Goal: Task Accomplishment & Management: Use online tool/utility

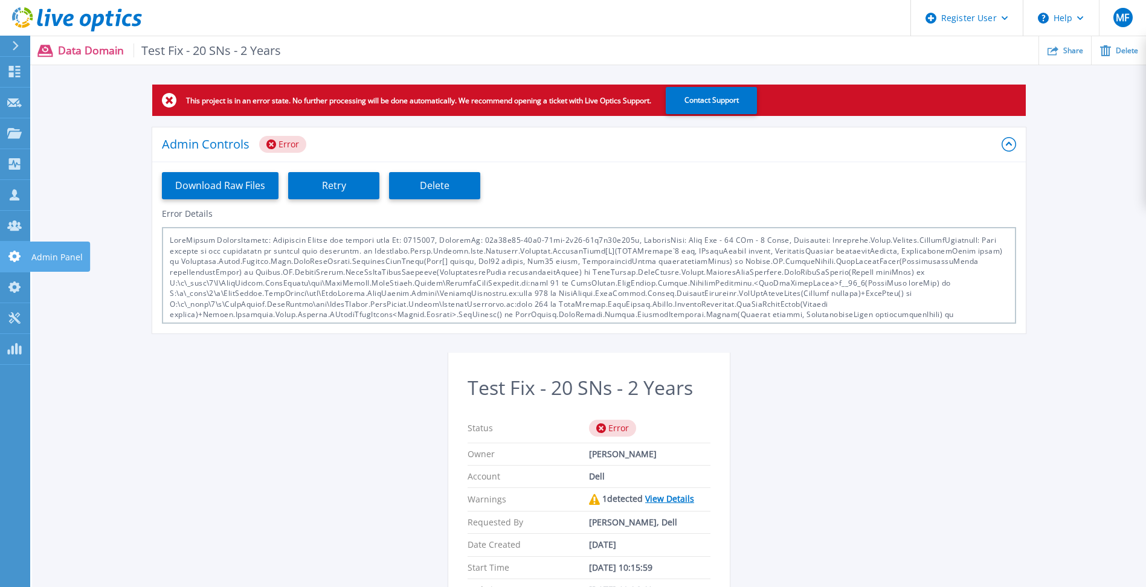
click at [56, 255] on p "Admin Panel" at bounding box center [56, 257] width 51 height 31
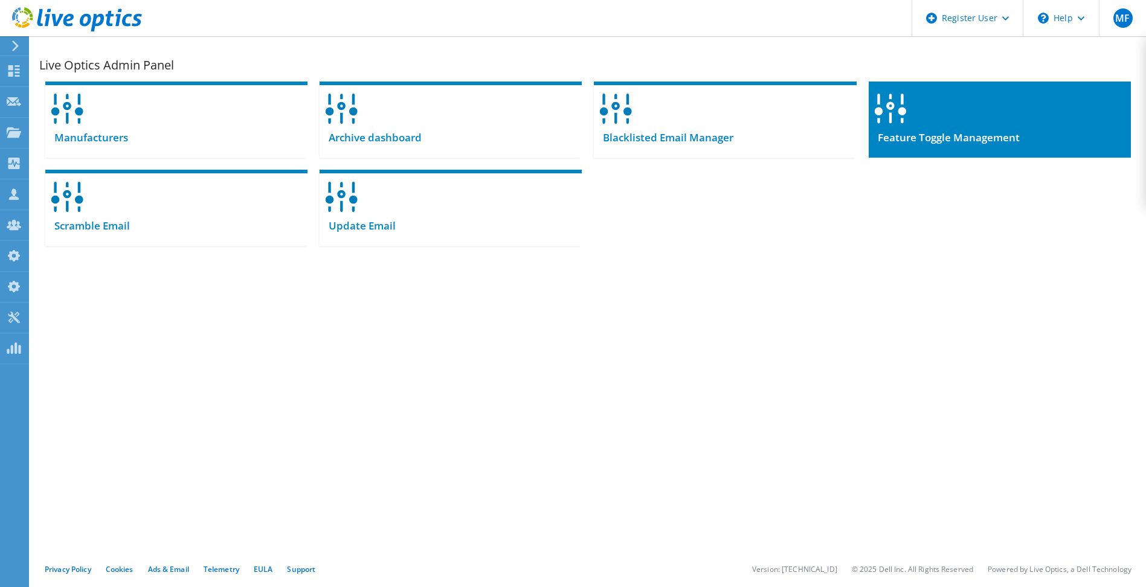
click at [934, 131] on span "Feature Toggle Management" at bounding box center [943, 137] width 151 height 13
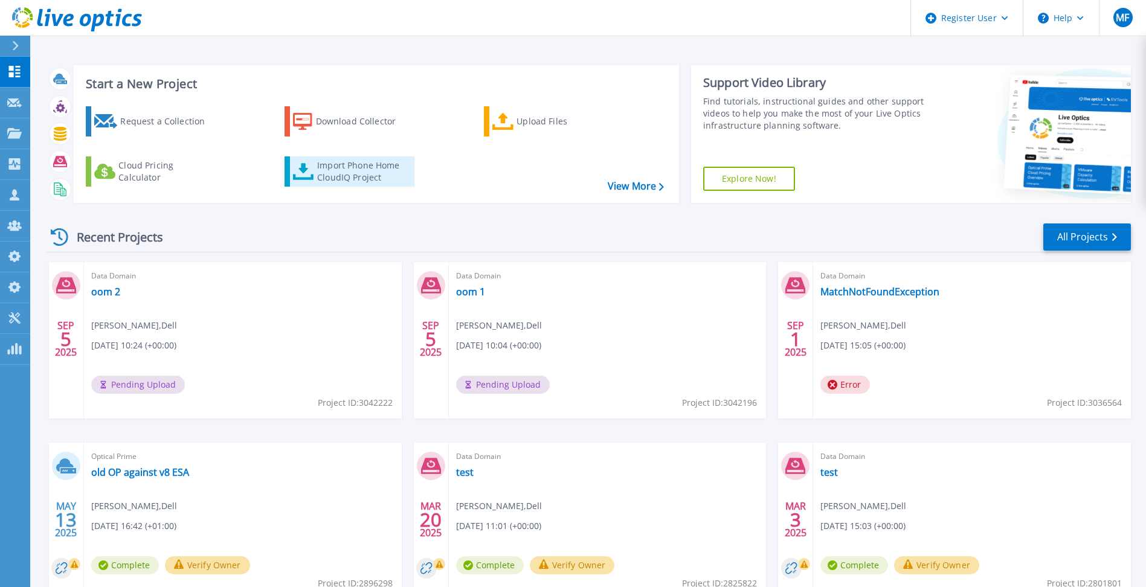
click at [355, 175] on div "Import Phone Home CloudIQ Project" at bounding box center [364, 171] width 94 height 24
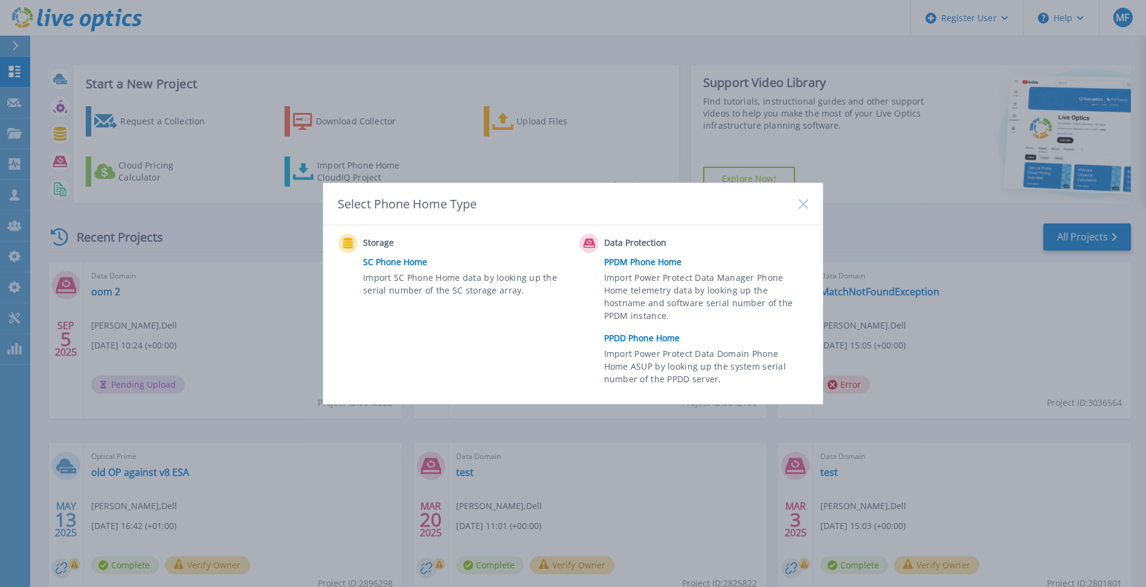
click at [625, 338] on link "PPDD Phone Home" at bounding box center [709, 338] width 210 height 18
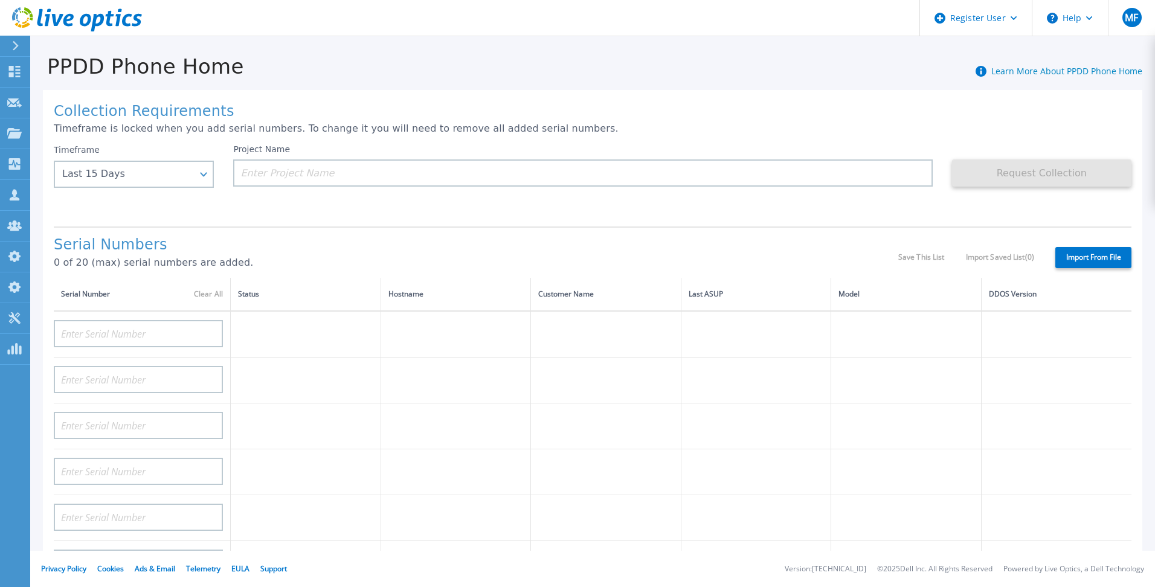
click at [1094, 260] on label "Import From File" at bounding box center [1093, 257] width 76 height 21
click at [0, 0] on input "Import From File" at bounding box center [0, 0] width 0 height 0
type input "APM00211700095"
type input "APX00232503747"
type input "APM00214914093"
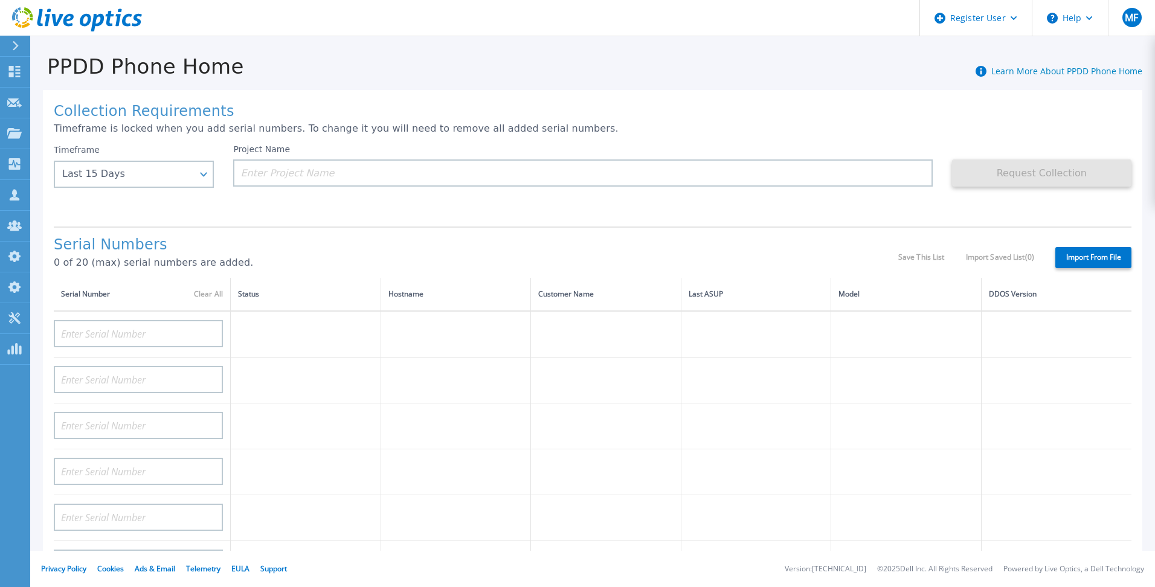
type input "APM00171836329"
type input "APM00212026971"
type input "APM00214914094"
type input "APX00234502218"
type input "APM00212018359"
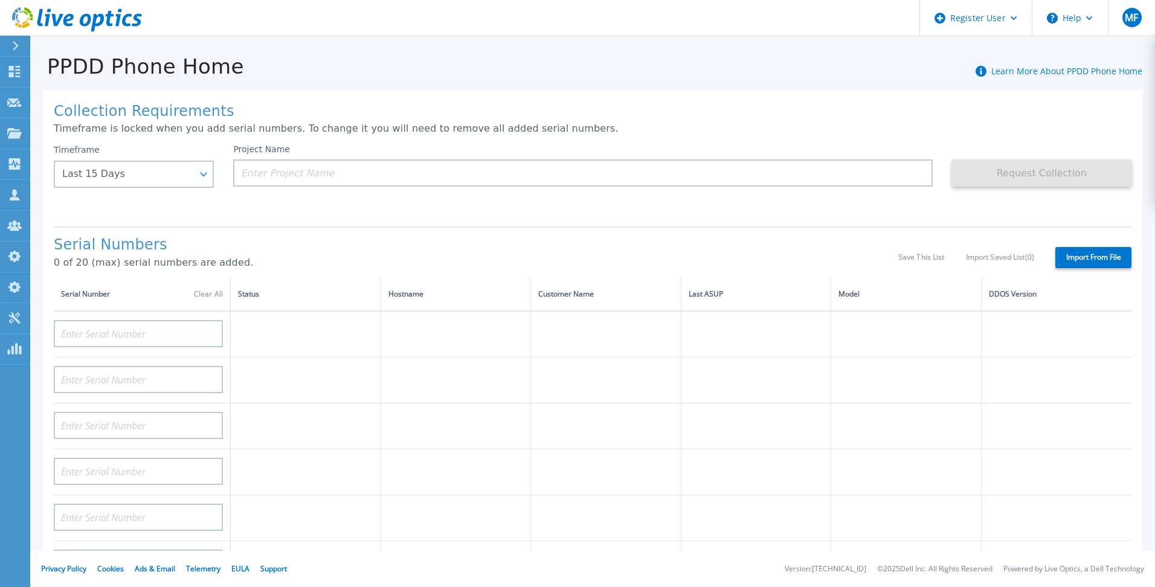
type input "APX00232503745"
type input "APX00232503743"
type input "APM00193603655"
type input "APM00212517749"
type input "APX00232503742"
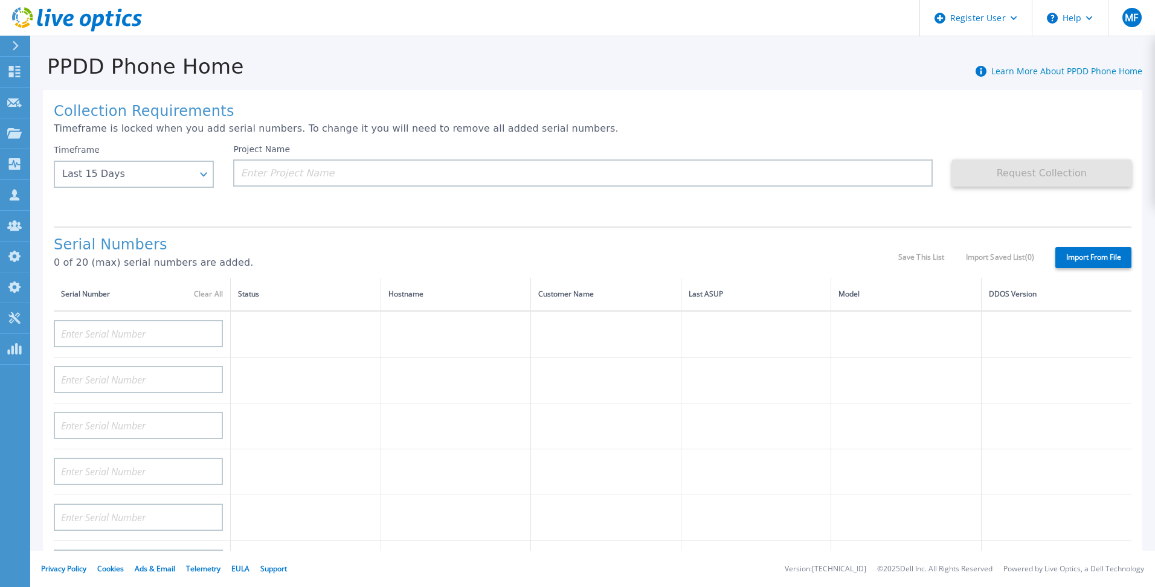
type input "APM00212702822"
type input "APM00212610953"
type input "APM00202614668"
type input "APM00212613652"
type input "APX00222101185"
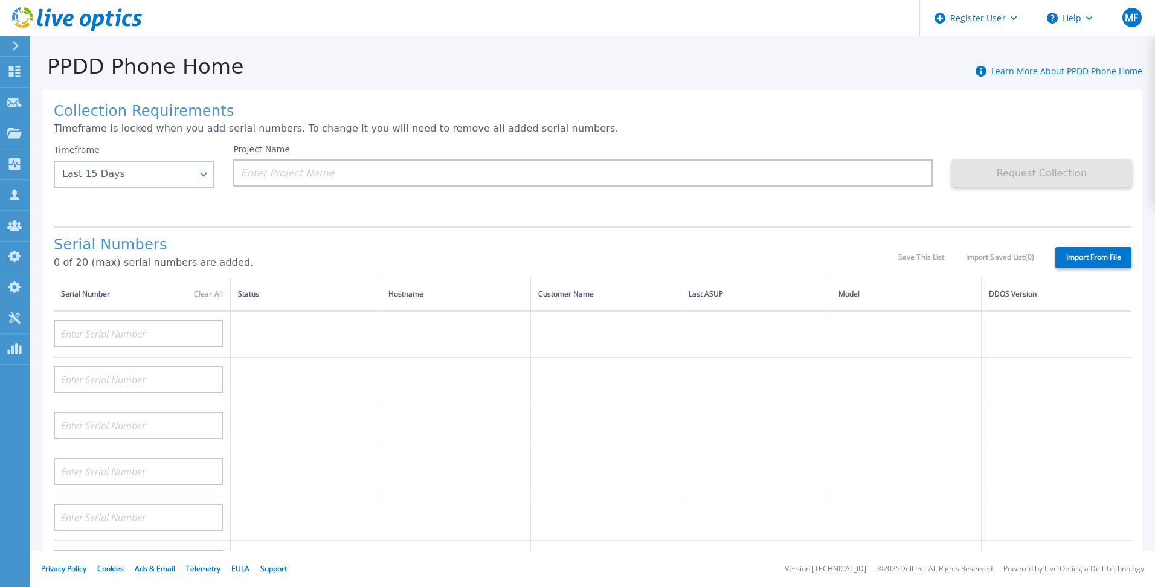
type input "AUDVUX6XJHDJFE"
type input "APM00133543104"
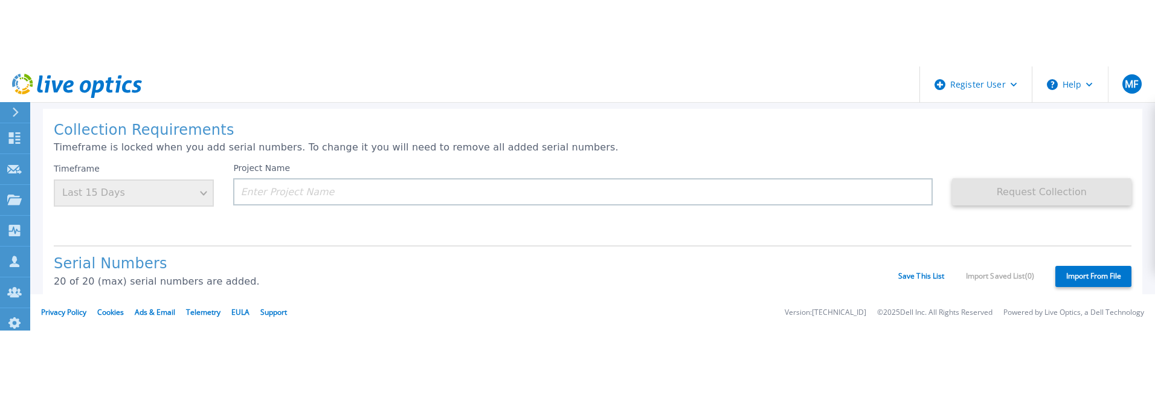
scroll to position [121, 0]
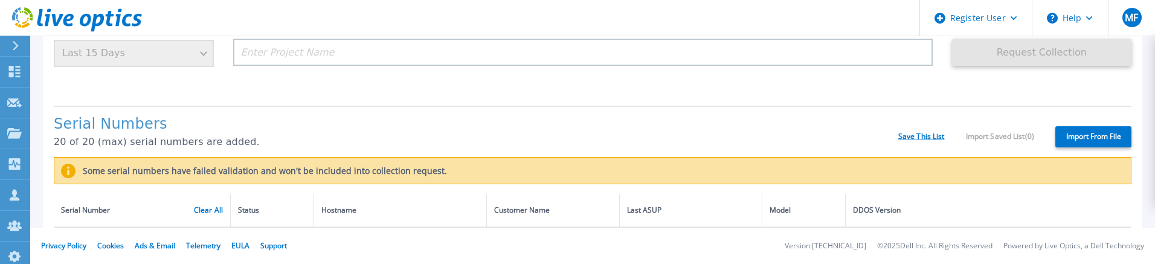
click at [913, 136] on link "Save This List" at bounding box center [921, 136] width 47 height 8
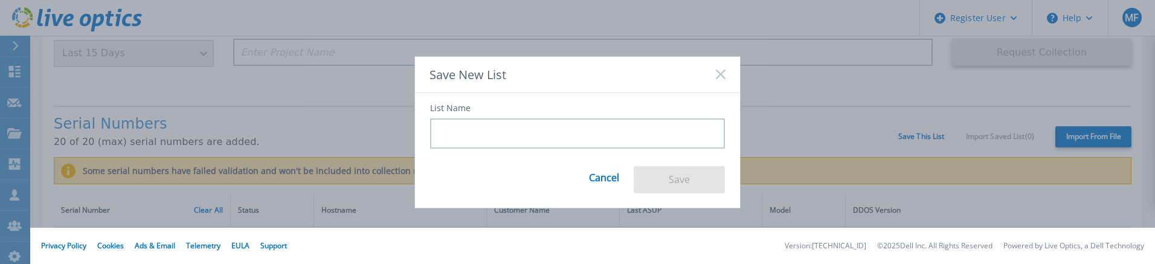
click at [573, 130] on input at bounding box center [577, 133] width 295 height 30
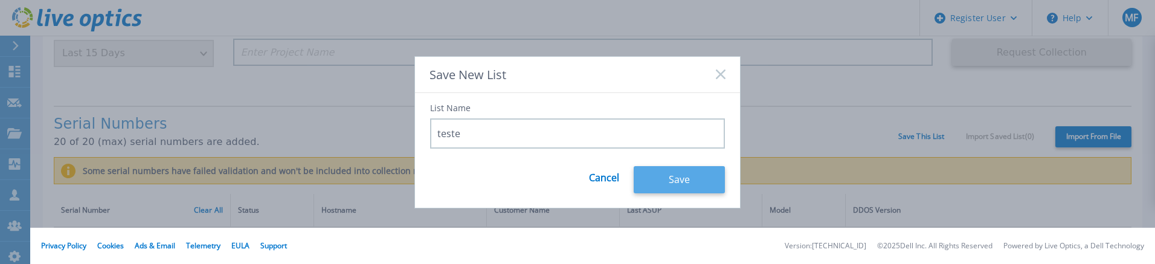
type input "teste"
click at [687, 179] on button "Save" at bounding box center [679, 179] width 91 height 27
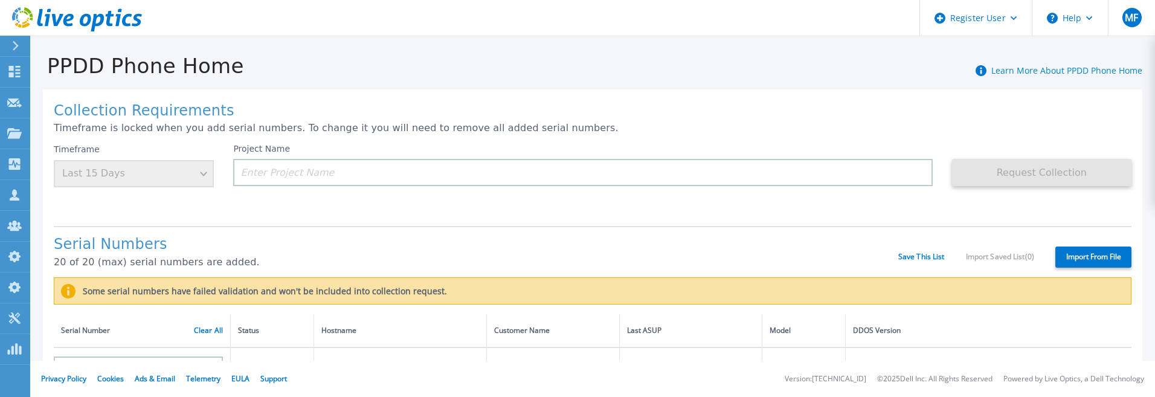
scroll to position [0, 0]
click at [45, 69] on p "Dashboard" at bounding box center [53, 72] width 45 height 31
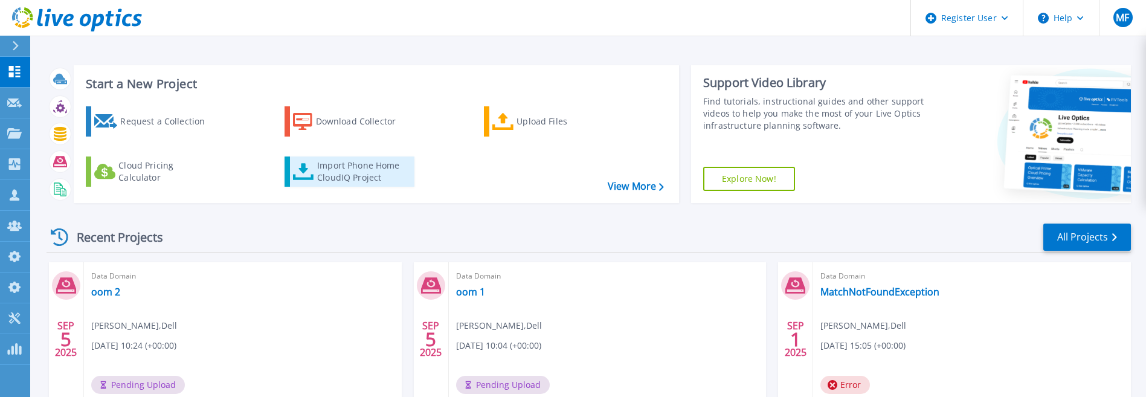
click at [355, 170] on div "Import Phone Home CloudIQ Project" at bounding box center [364, 171] width 94 height 24
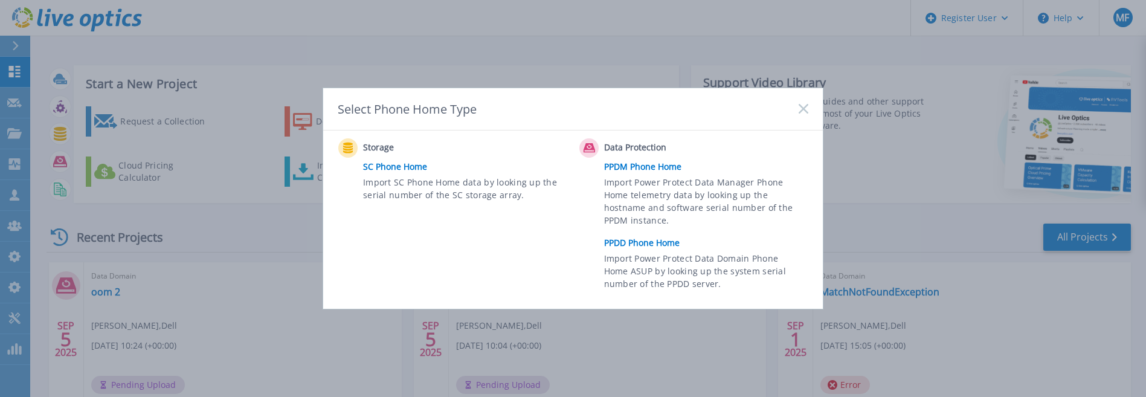
click at [626, 246] on link "PPDD Phone Home" at bounding box center [709, 243] width 210 height 18
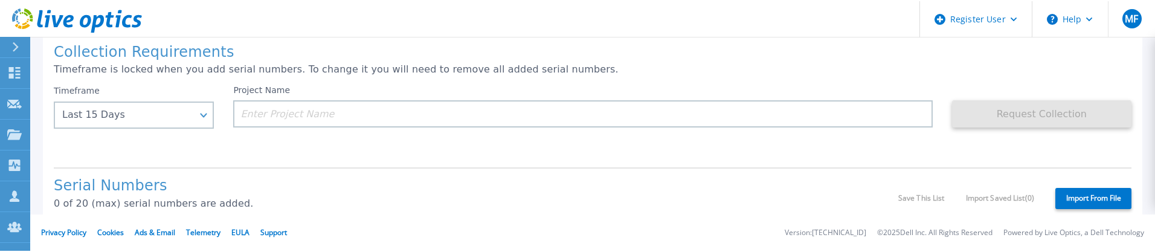
scroll to position [121, 0]
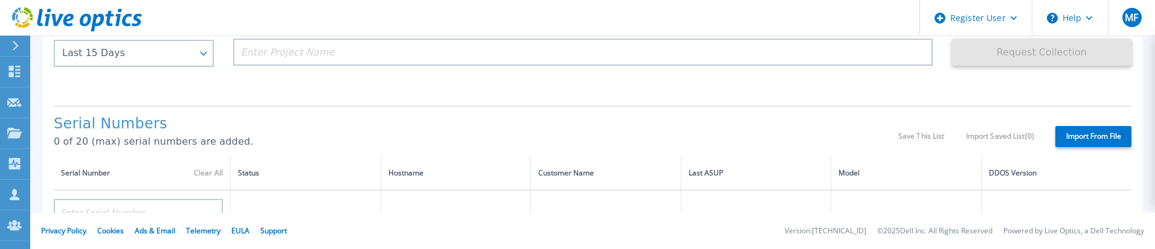
click at [1075, 138] on label "Import From File" at bounding box center [1093, 136] width 76 height 21
click at [0, 0] on input "Import From File" at bounding box center [0, 0] width 0 height 0
type input "APM00211700095"
type input "APX00232503747"
type input "APM00214914093"
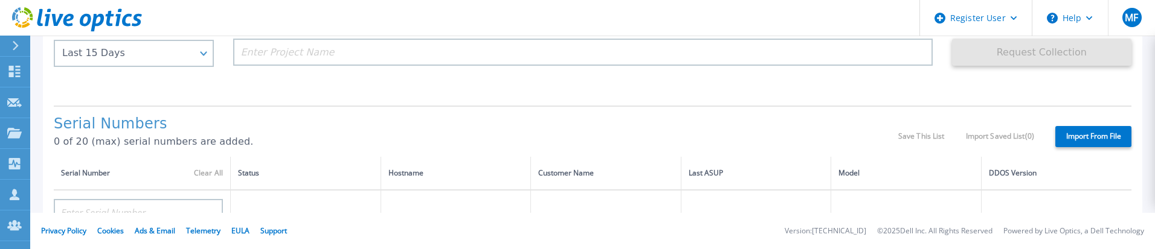
type input "APM00171836329"
type input "APM00212026971"
type input "APM00214914094"
type input "APX00234502218"
type input "APM00212018359"
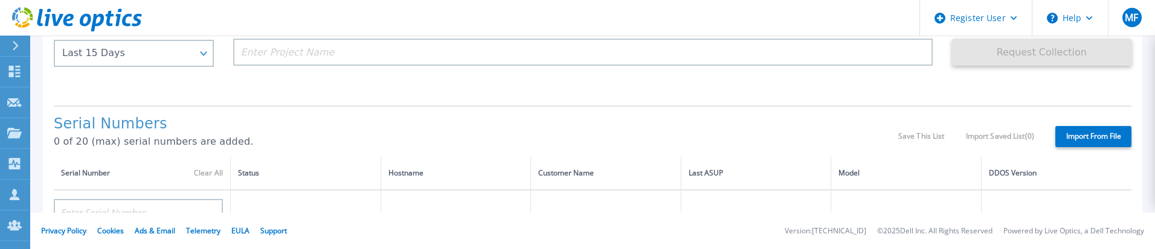
type input "APX00232503745"
type input "APX00232503743"
type input "APM00193603655"
type input "APM00212517749"
type input "APX00232503742"
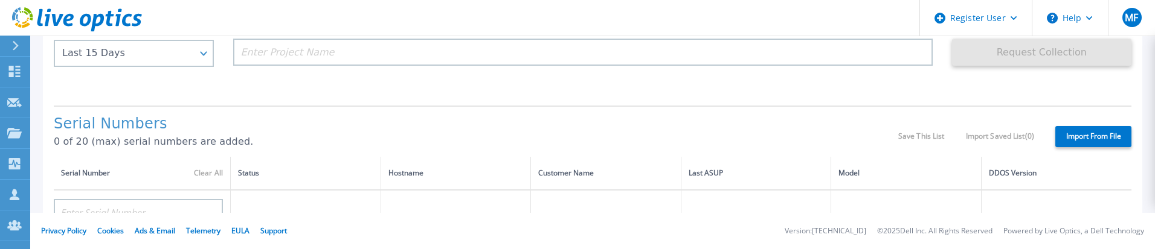
type input "APM00212702822"
type input "APM00212610953"
type input "APM00202614668"
type input "APM00212613652"
type input "APX00222101185"
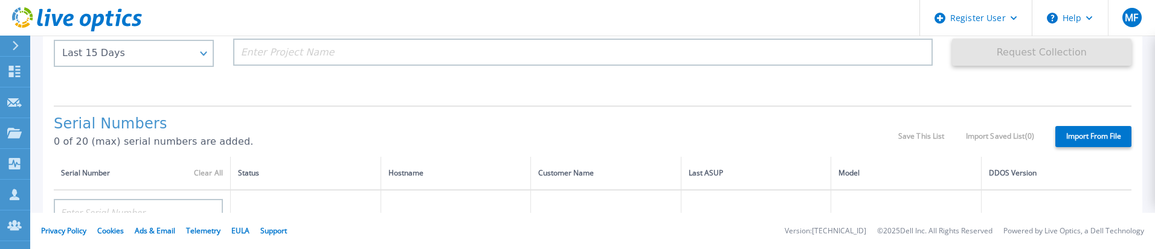
type input "AUDVUX6XJHDJFE"
type input "APM00133543104"
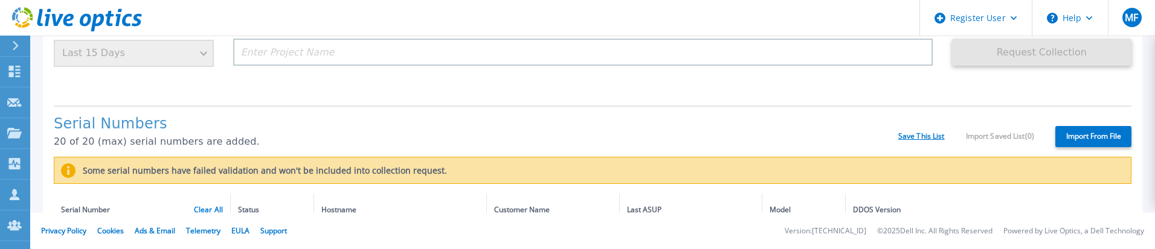
click at [910, 136] on link "Save This List" at bounding box center [921, 136] width 47 height 8
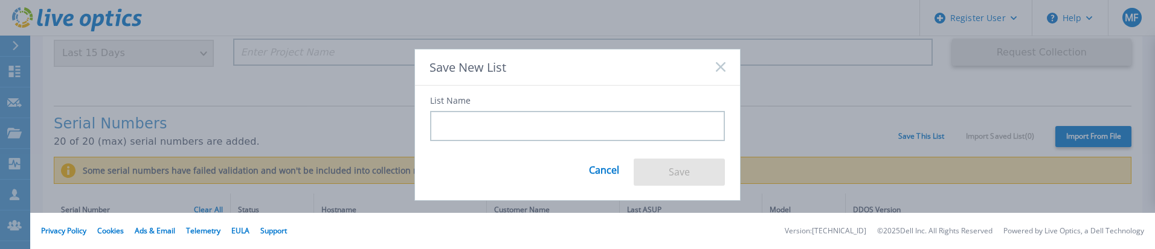
click at [563, 139] on input at bounding box center [577, 126] width 295 height 30
type input "ttttt"
click at [693, 175] on button "Save" at bounding box center [679, 172] width 91 height 27
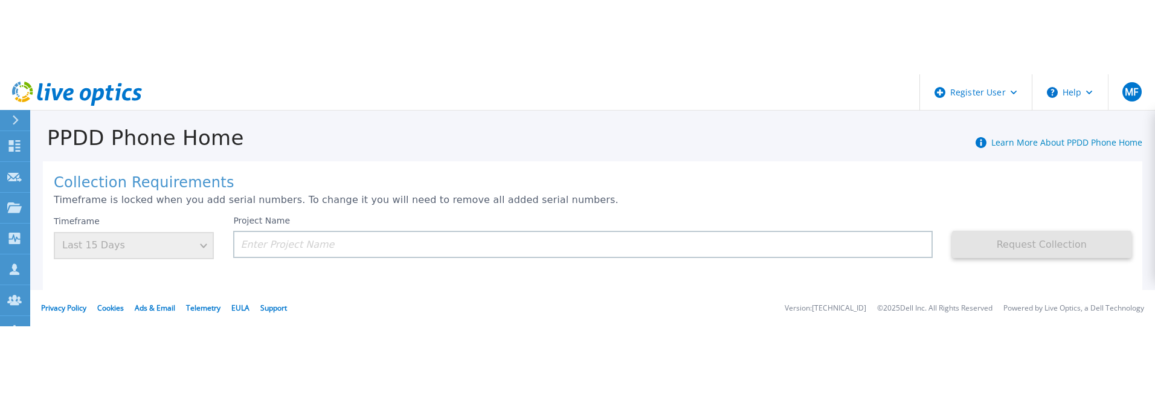
scroll to position [0, 0]
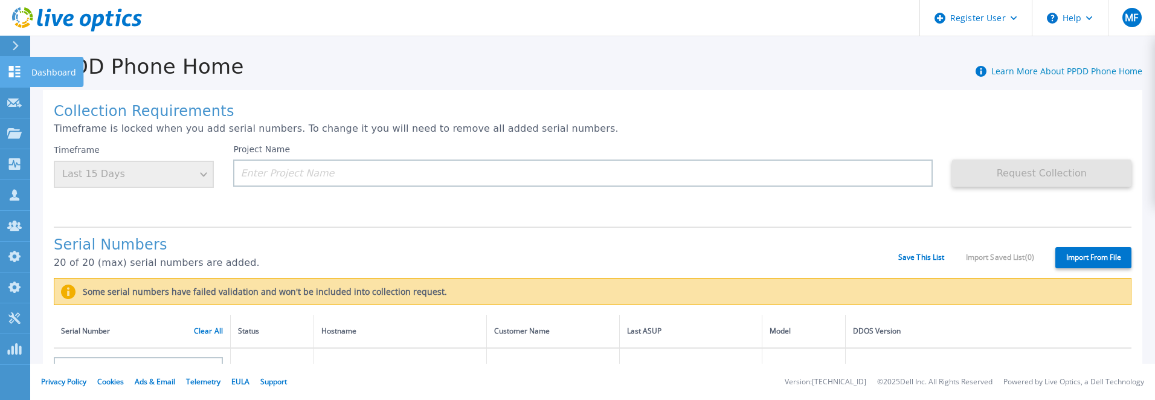
click at [64, 65] on p "Dashboard" at bounding box center [53, 72] width 45 height 31
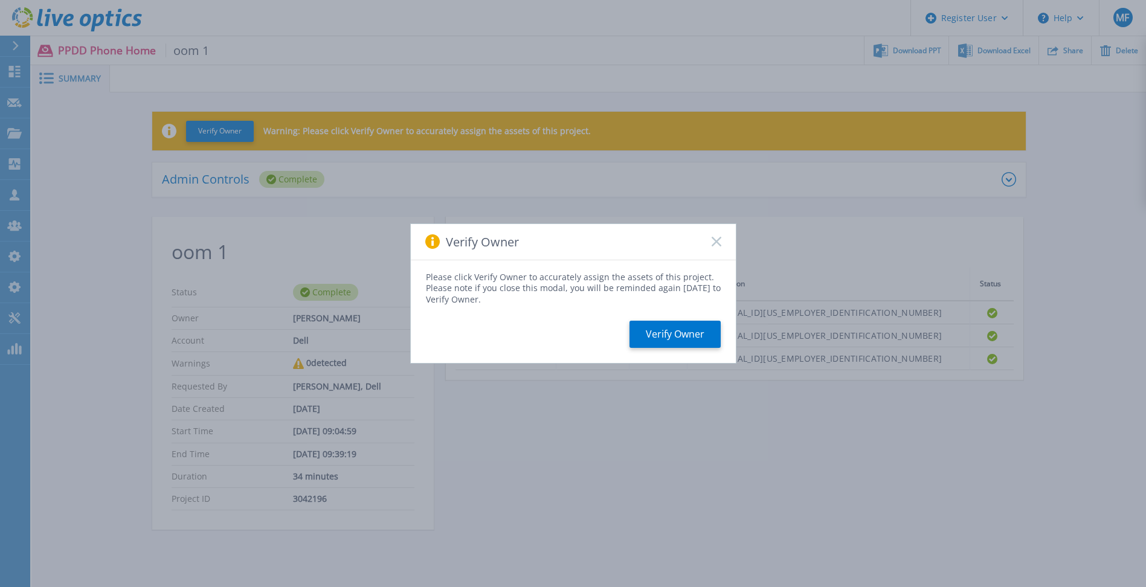
click at [716, 240] on icon at bounding box center [716, 242] width 10 height 10
